Goal: Task Accomplishment & Management: Manage account settings

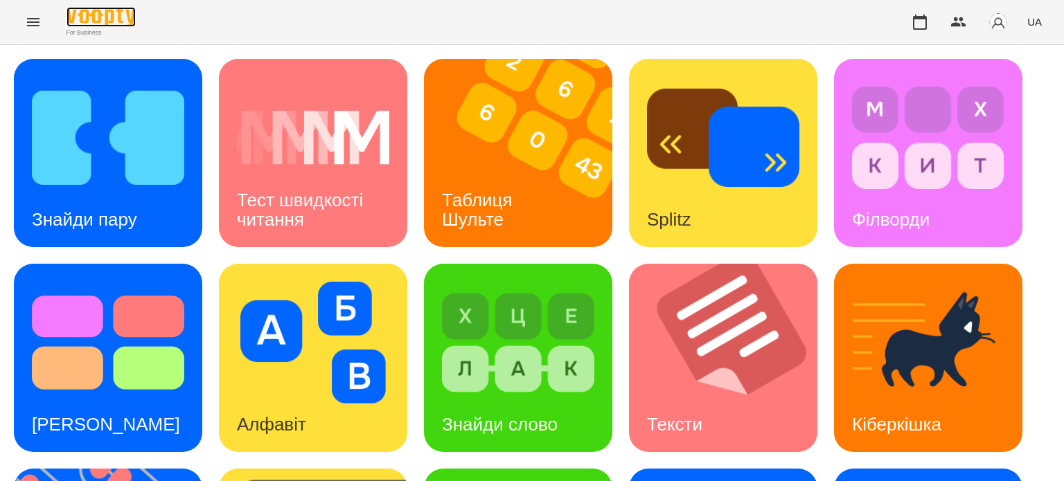
click at [135, 20] on img at bounding box center [100, 17] width 69 height 20
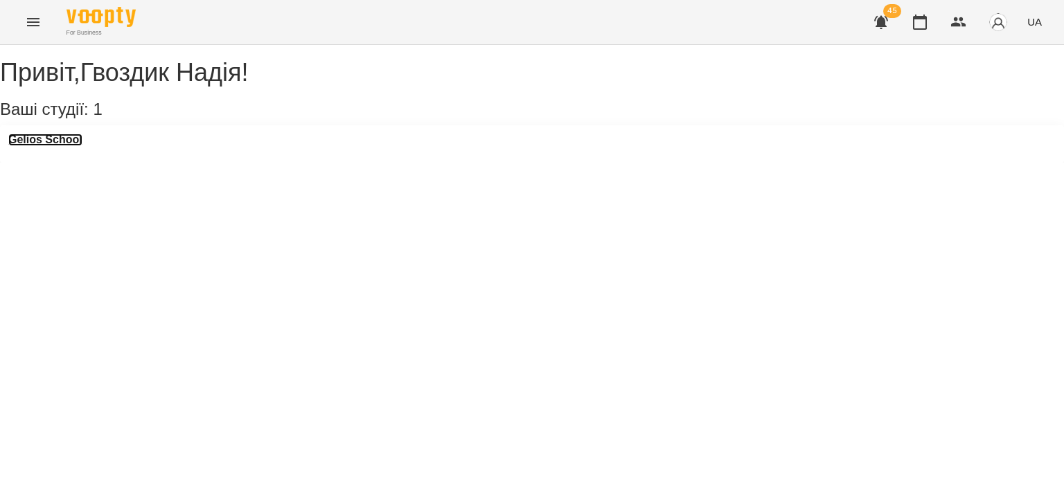
click at [78, 146] on h3 "Gelios School" at bounding box center [45, 140] width 74 height 12
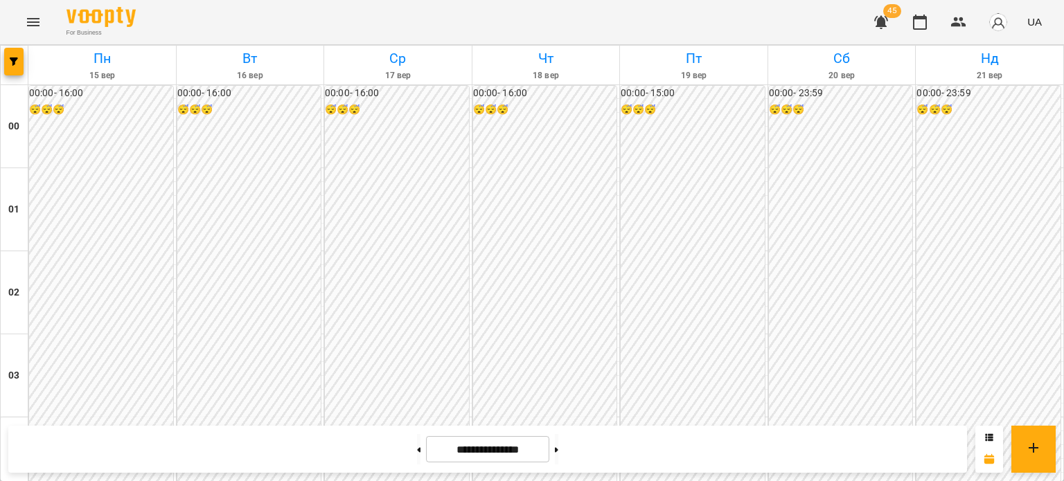
scroll to position [1316, 0]
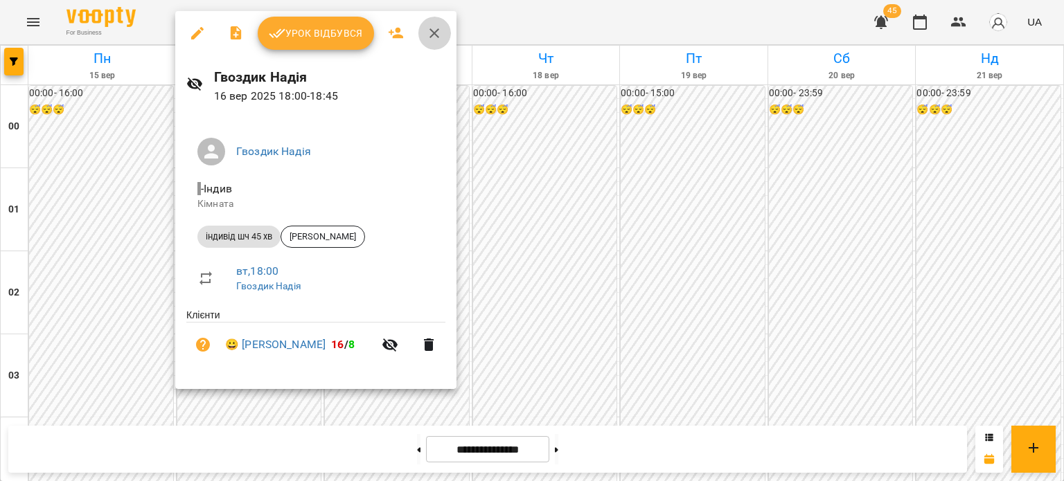
click at [434, 35] on icon "button" at bounding box center [434, 33] width 17 height 17
